Goal: Find specific page/section

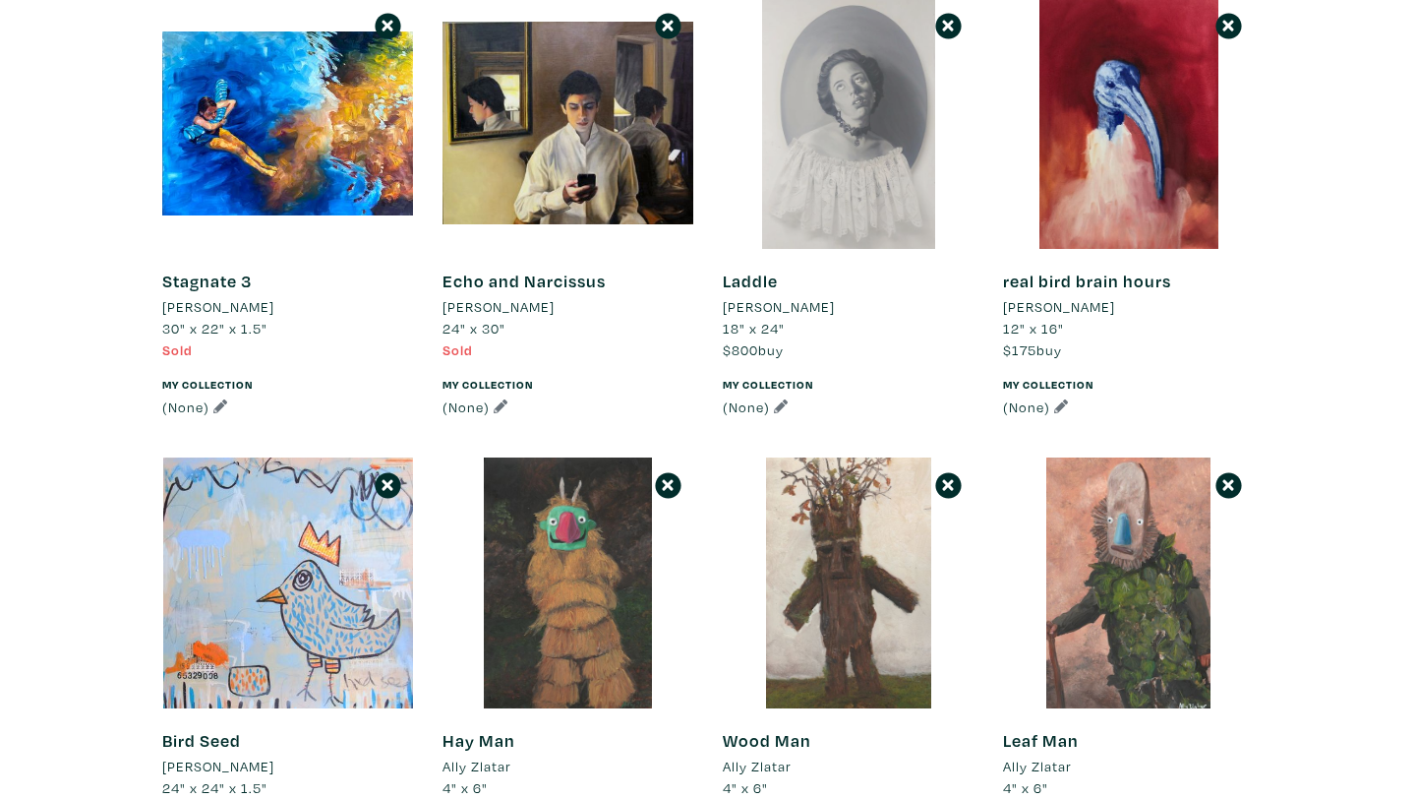
click at [904, 134] on div at bounding box center [848, 123] width 251 height 251
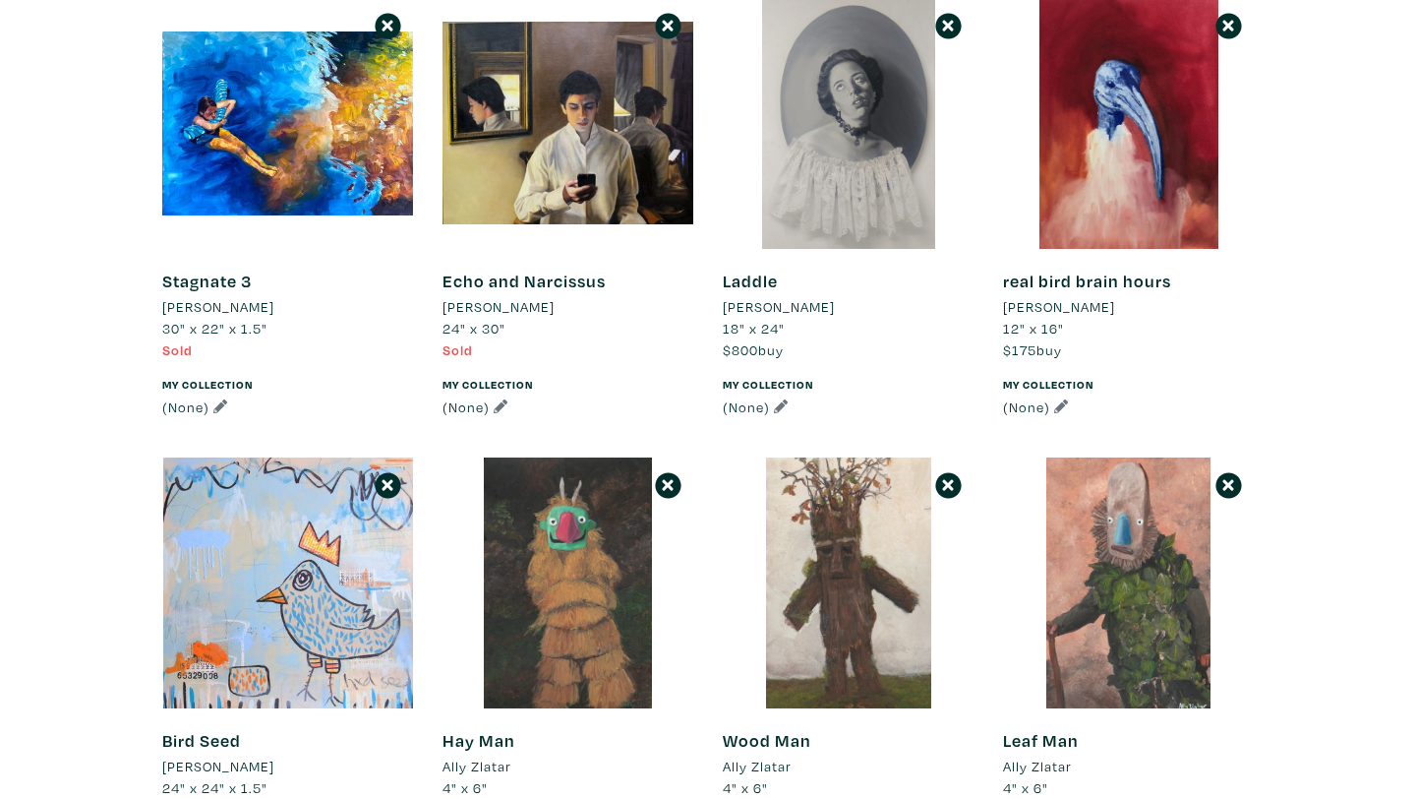
click at [803, 305] on li "[PERSON_NAME]" at bounding box center [779, 307] width 112 height 22
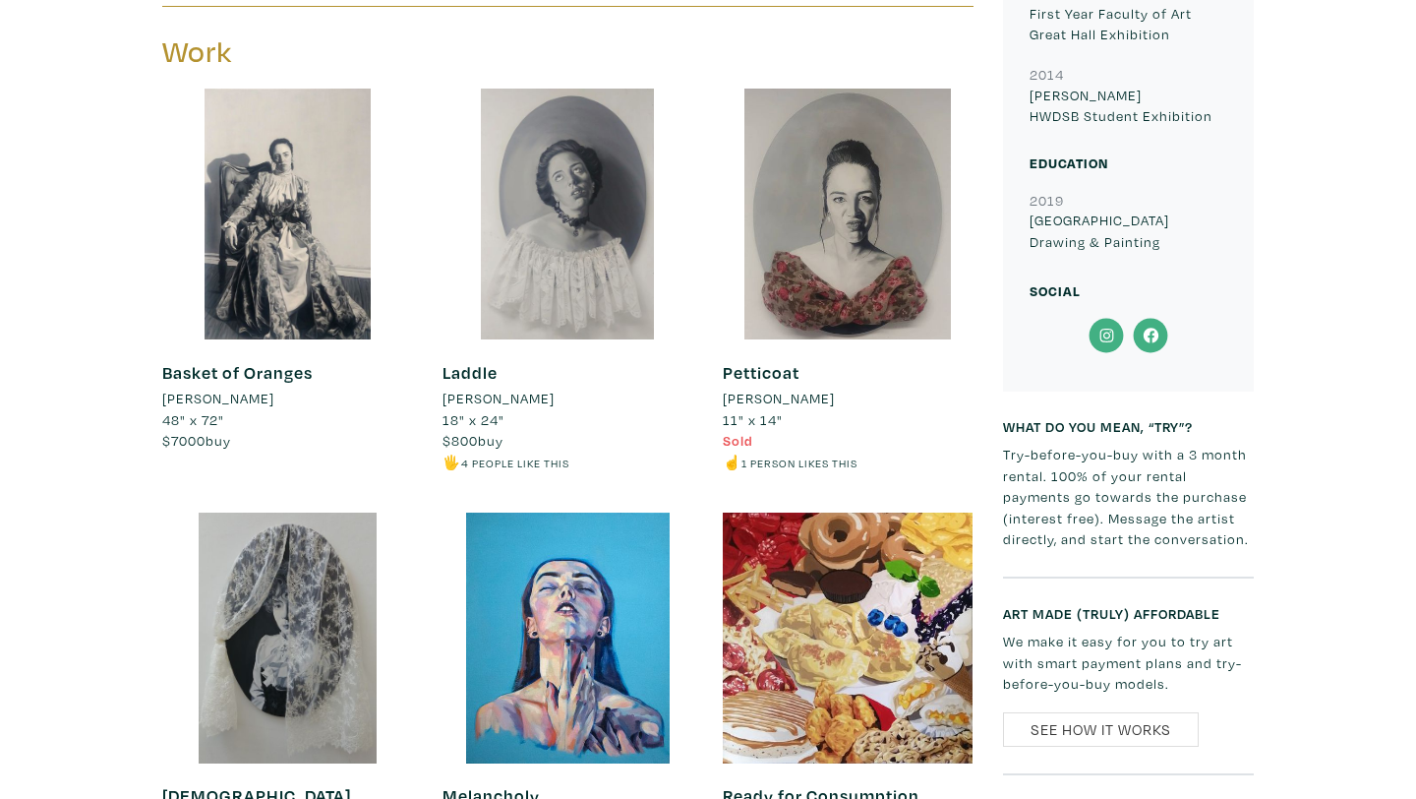
scroll to position [1013, 0]
